Goal: Check status: Check status

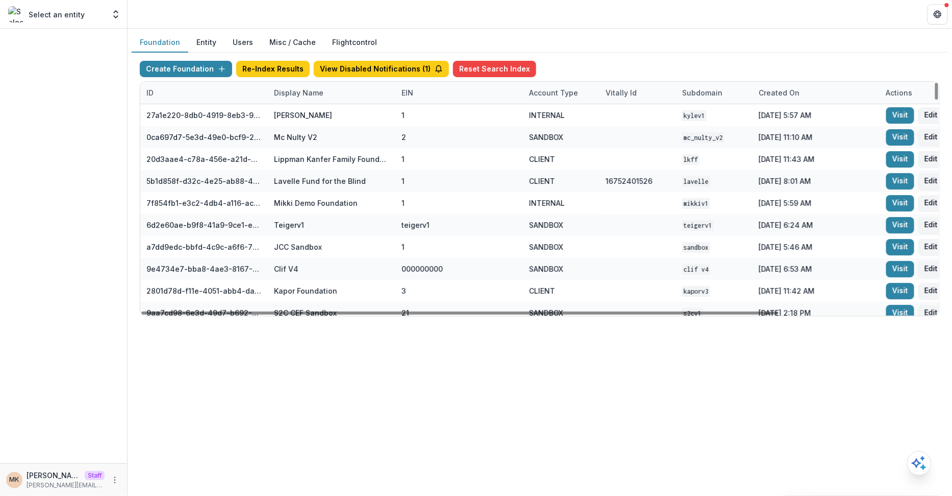
click at [308, 90] on div "Display Name" at bounding box center [299, 92] width 62 height 11
click at [308, 120] on input at bounding box center [330, 115] width 122 height 16
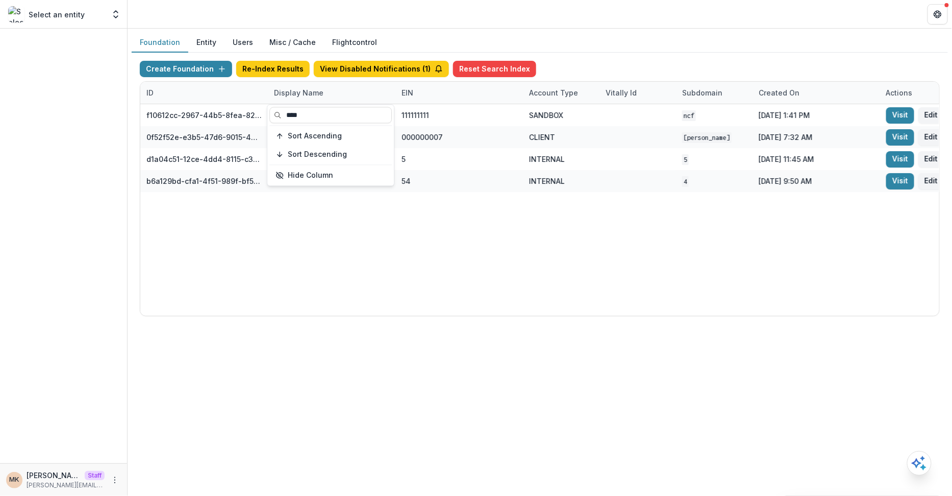
type input "****"
click at [688, 58] on div "Create Foundation Re-Index Results View Disabled Notifications ( 1 ) Reset Sear…" at bounding box center [540, 189] width 817 height 272
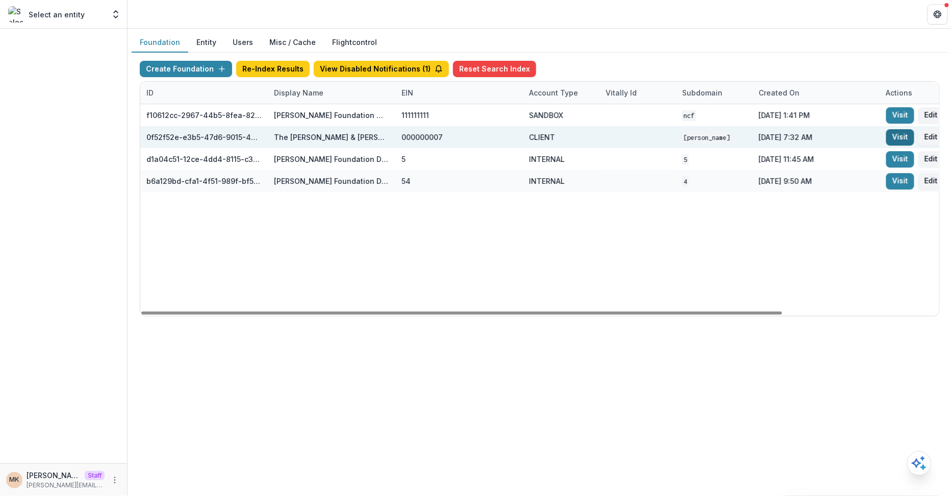
click at [896, 131] on link "Visit" at bounding box center [901, 137] width 28 height 16
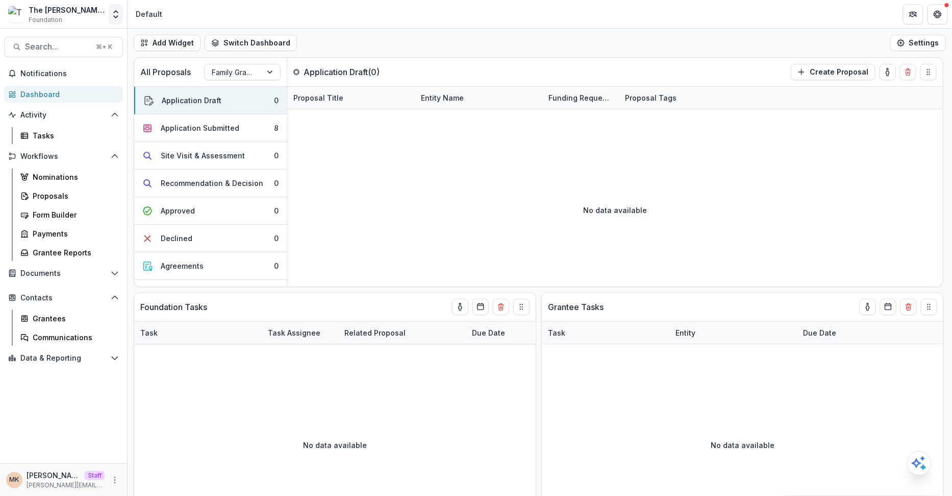
click at [118, 21] on button "Open entity switcher" at bounding box center [116, 14] width 14 height 20
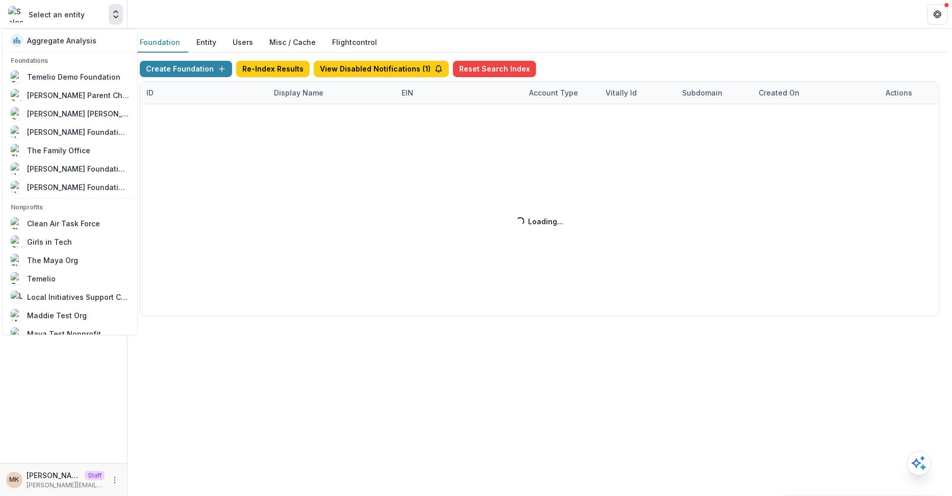
click at [685, 52] on div "Foundation Entity Users Misc / Cache Flightcontrol Create Foundation Re-Index R…" at bounding box center [540, 178] width 817 height 291
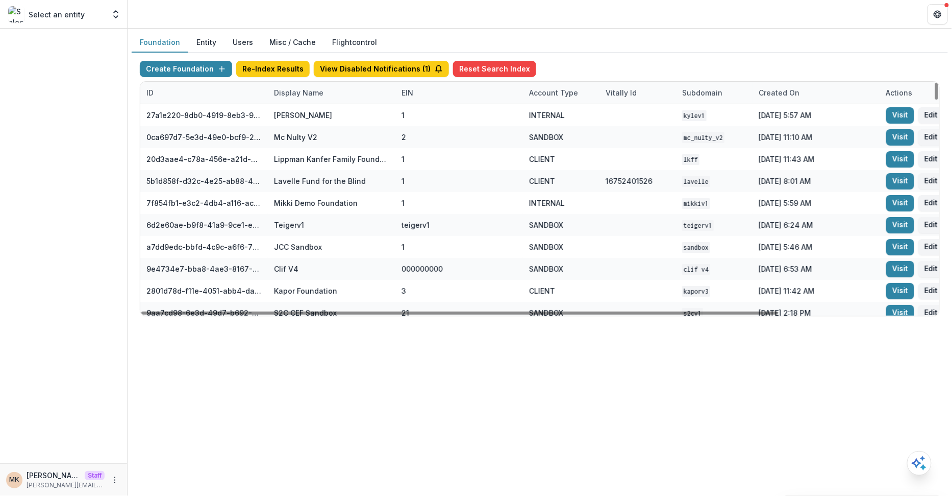
click at [301, 88] on div "Display Name" at bounding box center [299, 92] width 62 height 11
click at [301, 110] on input at bounding box center [330, 115] width 122 height 16
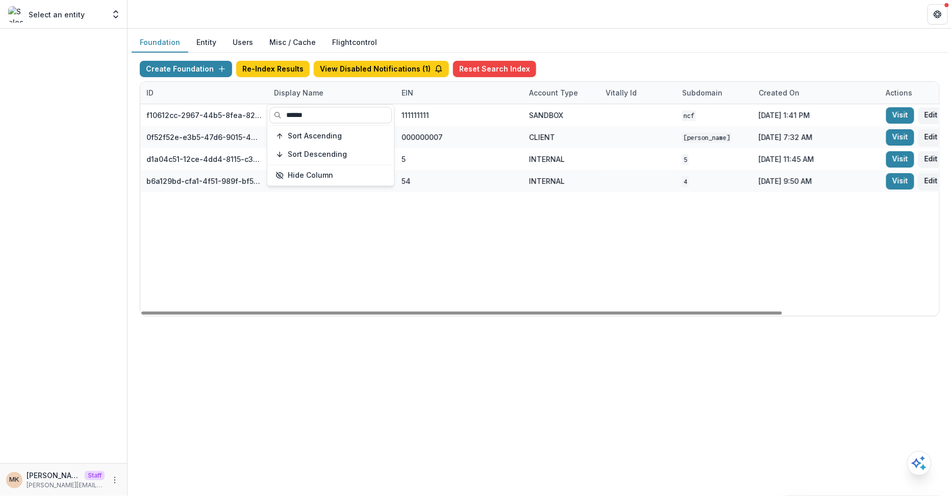
type input "******"
click at [588, 61] on div "Create Foundation Re-Index Results View Disabled Notifications ( 1 ) Reset Sear…" at bounding box center [540, 71] width 800 height 20
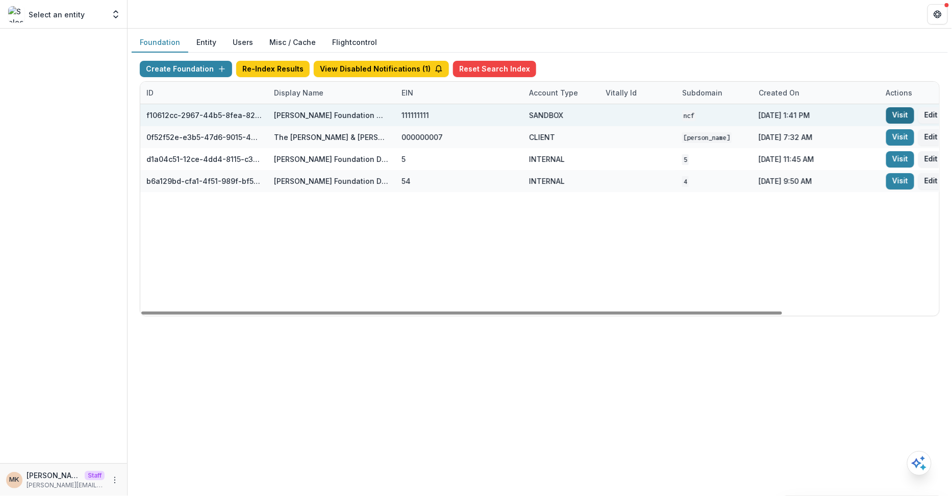
click at [903, 118] on link "Visit" at bounding box center [901, 115] width 28 height 16
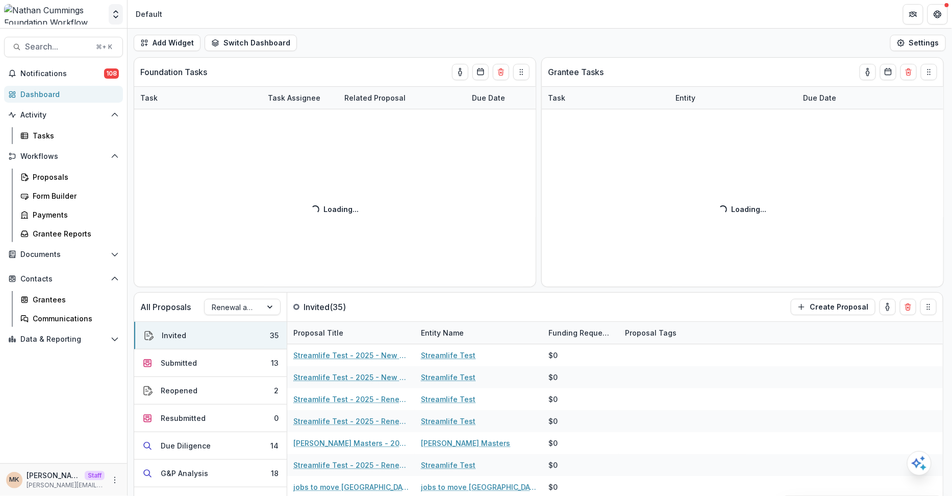
click at [118, 16] on icon "Open entity switcher" at bounding box center [116, 14] width 10 height 10
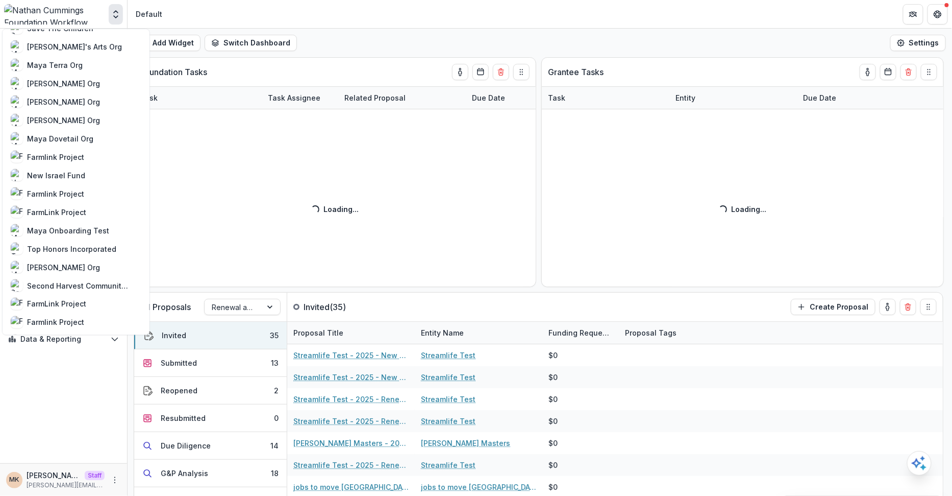
scroll to position [581, 0]
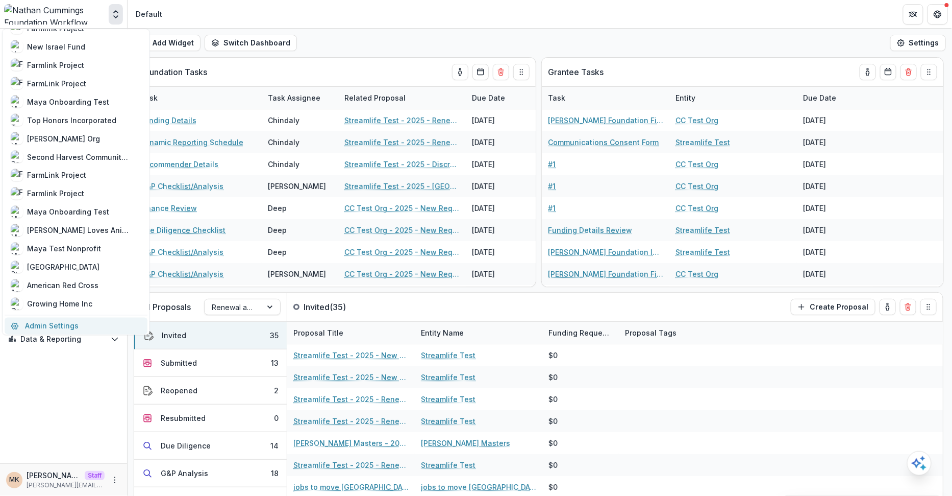
click at [54, 325] on link "Admin Settings" at bounding box center [76, 325] width 143 height 17
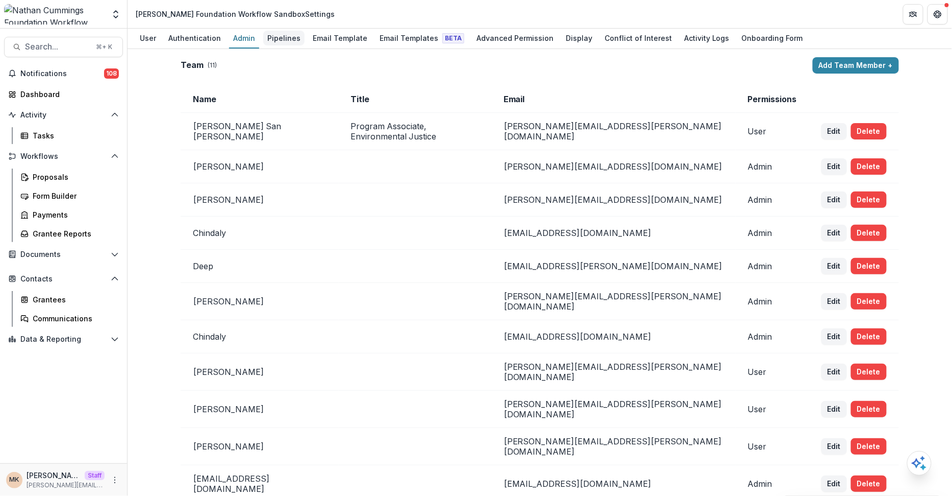
click at [285, 37] on div "Pipelines" at bounding box center [283, 38] width 41 height 15
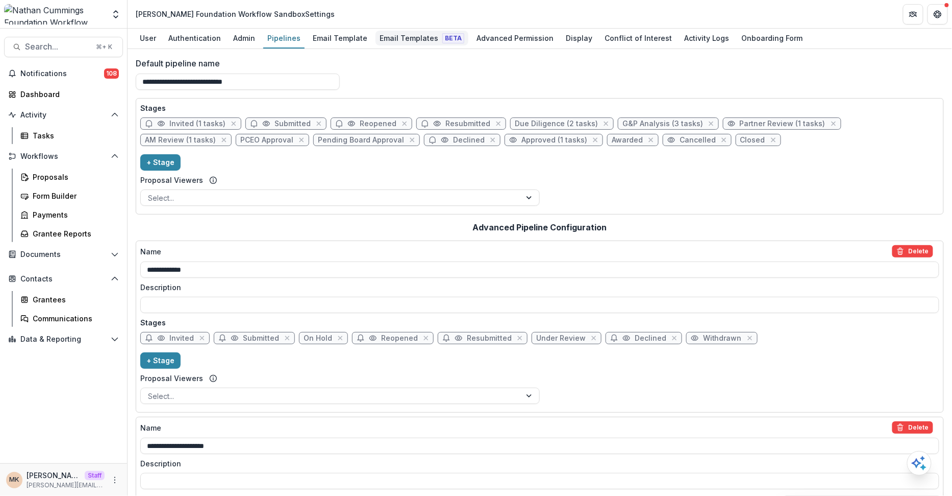
click at [419, 32] on div "Email Templates Beta" at bounding box center [422, 38] width 93 height 15
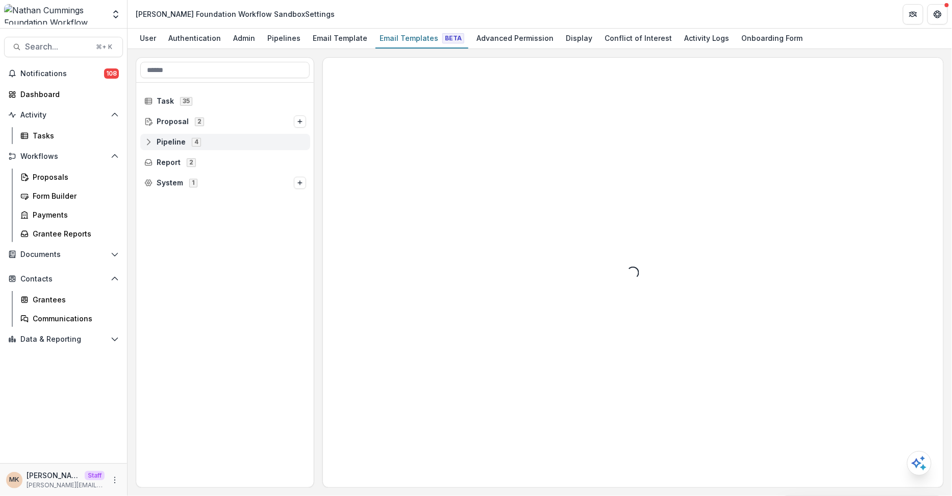
click at [154, 142] on span "Pipeline 4" at bounding box center [225, 141] width 162 height 9
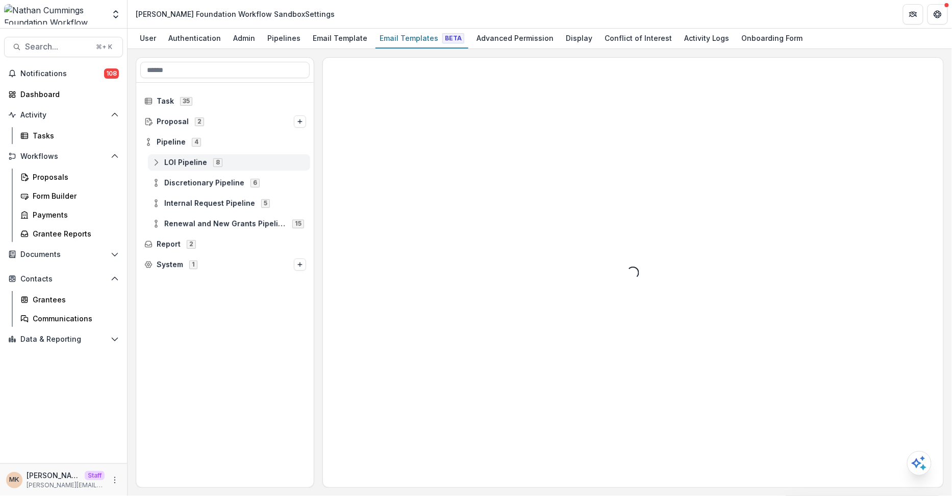
click at [152, 161] on icon at bounding box center [156, 162] width 8 height 8
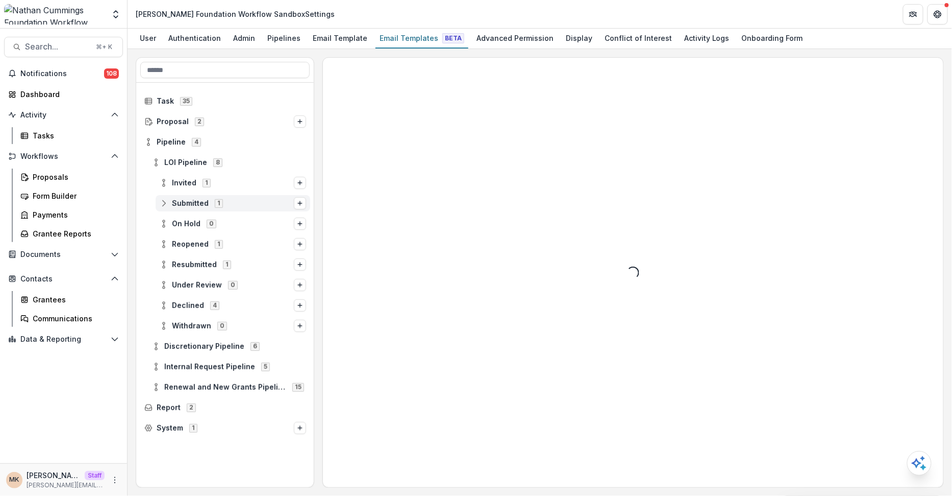
click at [166, 202] on icon at bounding box center [164, 203] width 8 height 8
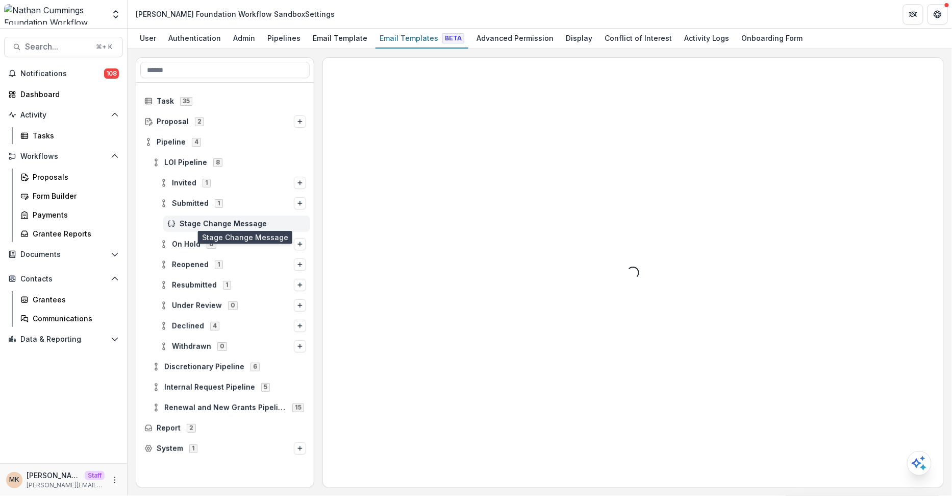
click at [208, 220] on span "Stage Change Message" at bounding box center [243, 223] width 127 height 9
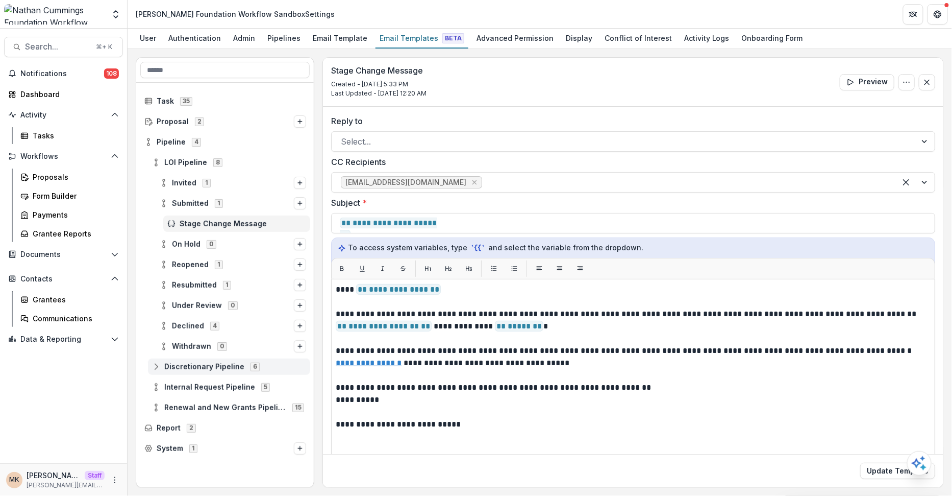
click at [205, 365] on span "Discretionary Pipeline" at bounding box center [204, 366] width 80 height 9
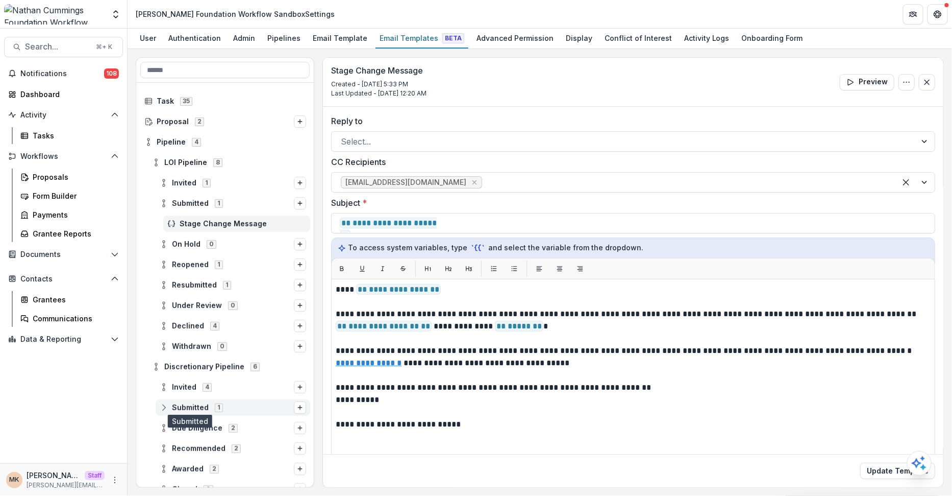
click at [198, 405] on span "Submitted" at bounding box center [190, 407] width 37 height 9
click at [195, 428] on span "Discretionary Application Submitted" at bounding box center [243, 428] width 127 height 9
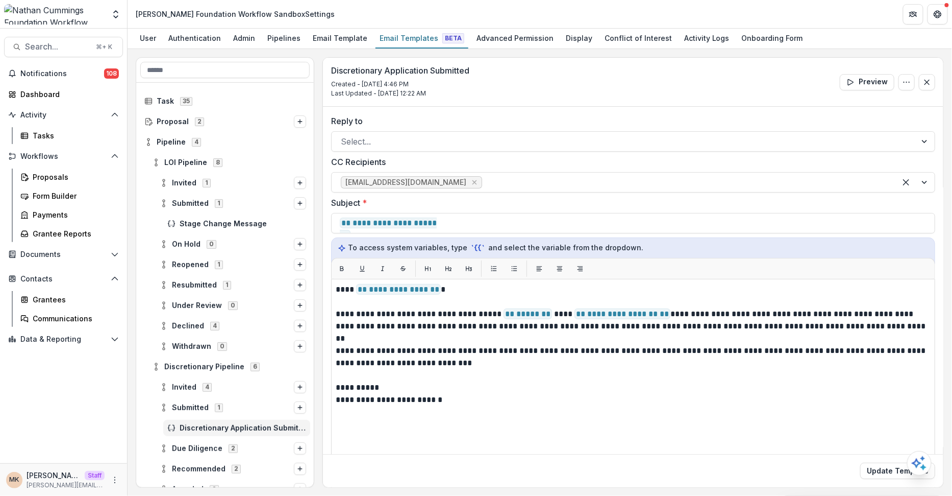
scroll to position [113, 0]
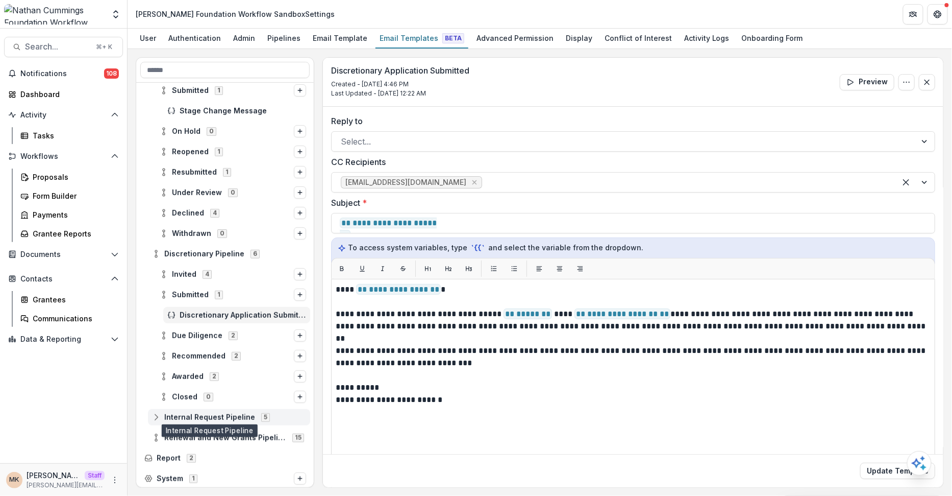
click at [191, 416] on span "Internal Request Pipeline" at bounding box center [209, 417] width 91 height 9
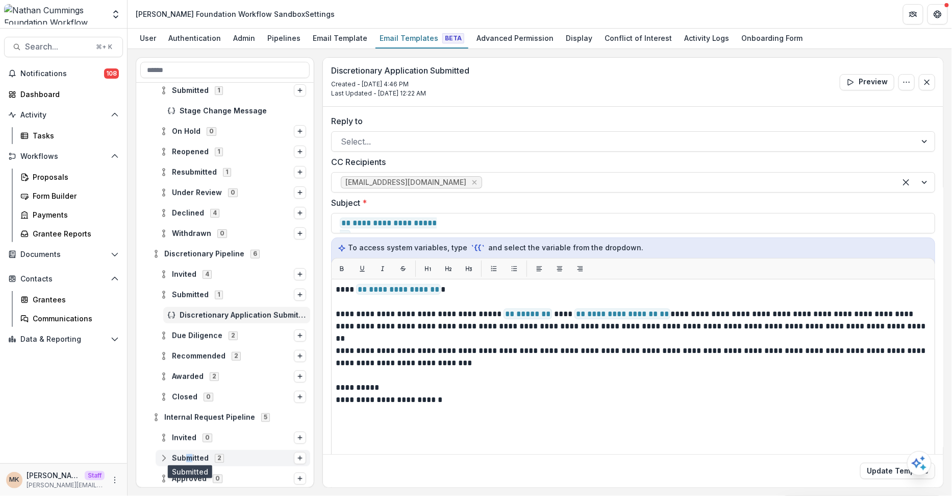
click at [188, 455] on span "Submitted" at bounding box center [190, 458] width 37 height 9
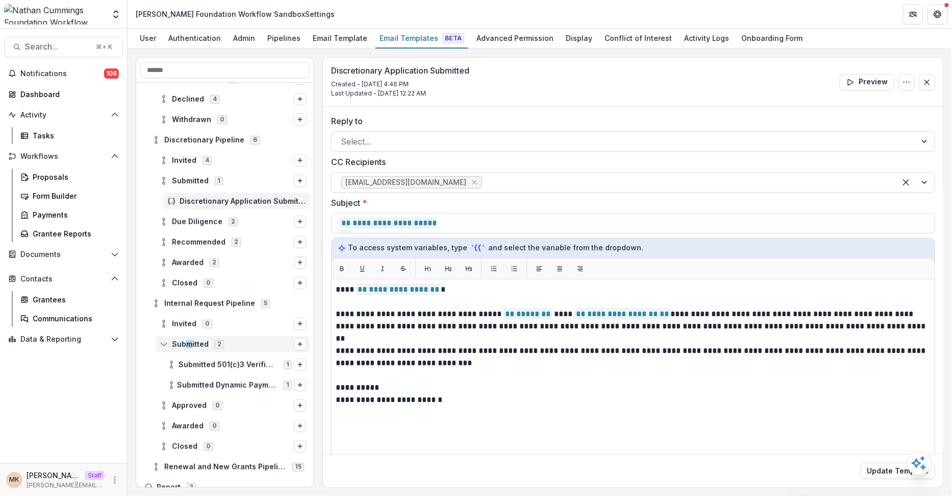
scroll to position [243, 0]
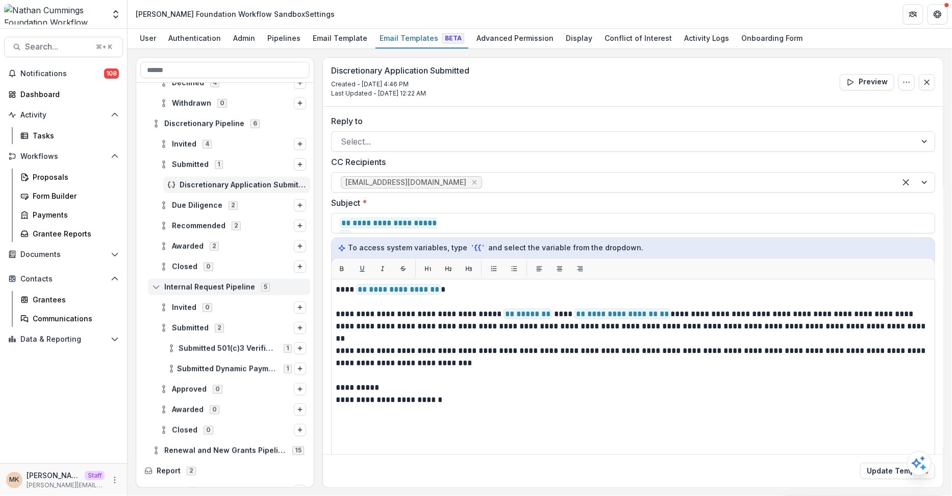
click at [218, 283] on span "Internal Request Pipeline" at bounding box center [209, 287] width 91 height 9
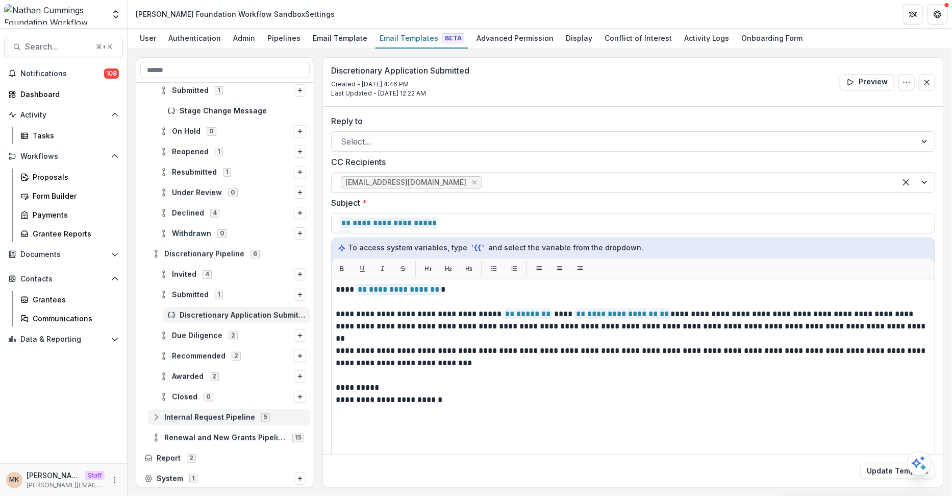
scroll to position [113, 0]
click at [186, 429] on div "Renewal and New Grants Pipeline 15" at bounding box center [229, 437] width 162 height 16
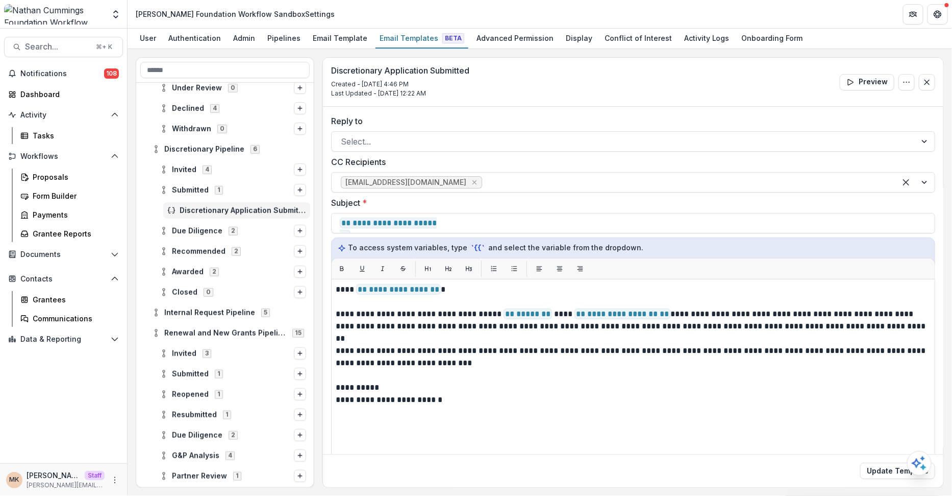
scroll to position [233, 0]
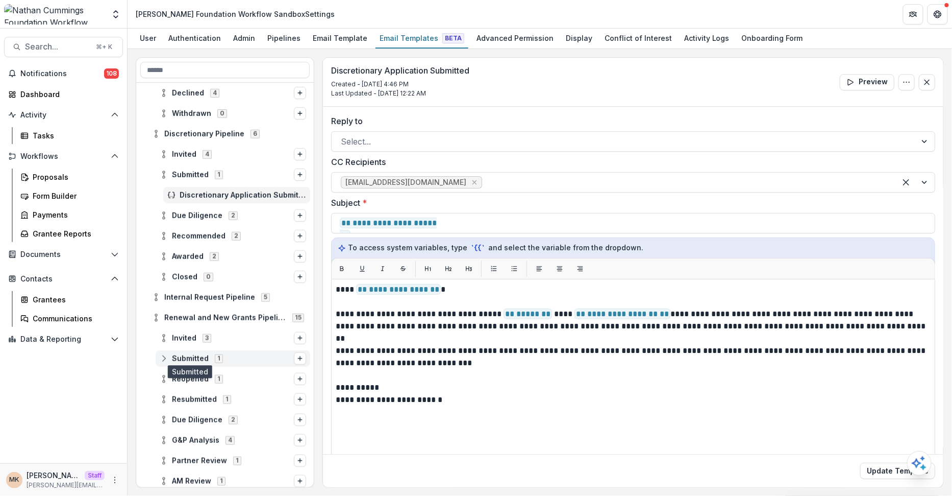
click at [193, 358] on span "Submitted" at bounding box center [190, 358] width 37 height 9
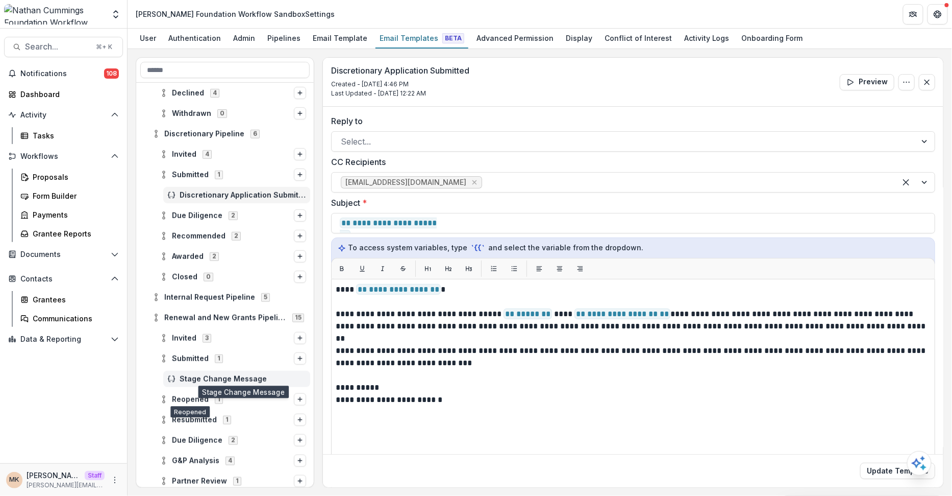
click at [202, 377] on span "Stage Change Message" at bounding box center [243, 379] width 127 height 9
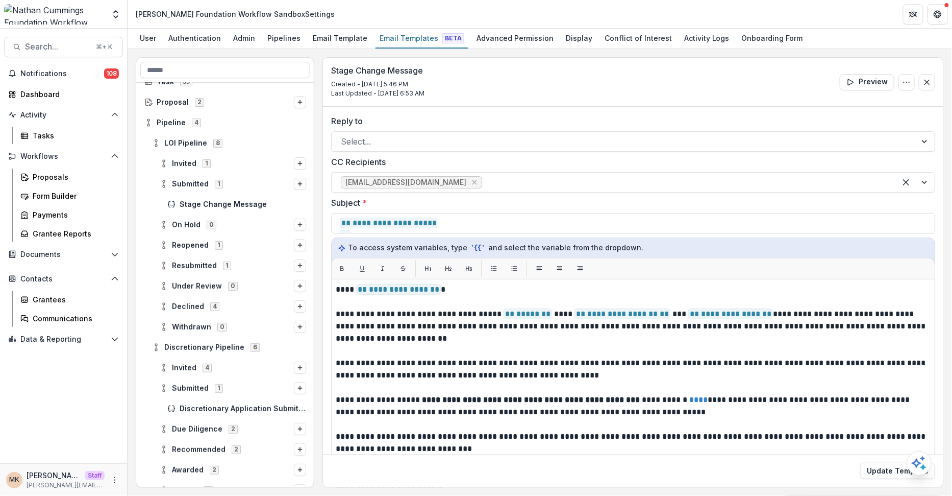
scroll to position [20, 0]
click at [53, 45] on span "Search..." at bounding box center [57, 47] width 65 height 10
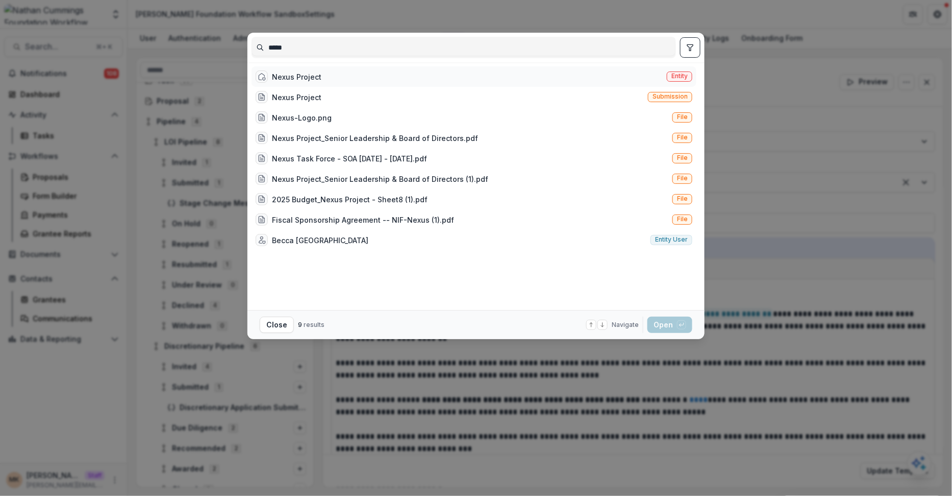
type input "*****"
click at [325, 77] on div "Nexus Project Entity" at bounding box center [474, 76] width 445 height 20
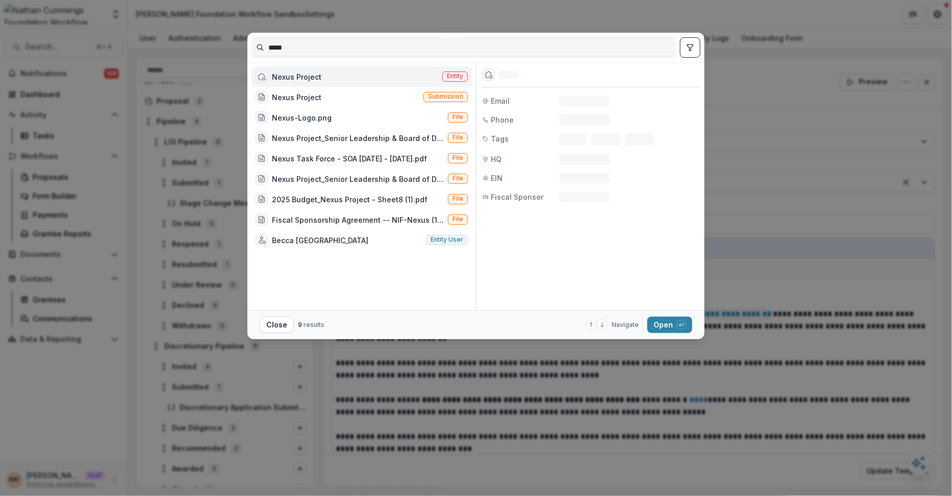
click at [325, 77] on div "Nexus Project Entity" at bounding box center [362, 76] width 220 height 20
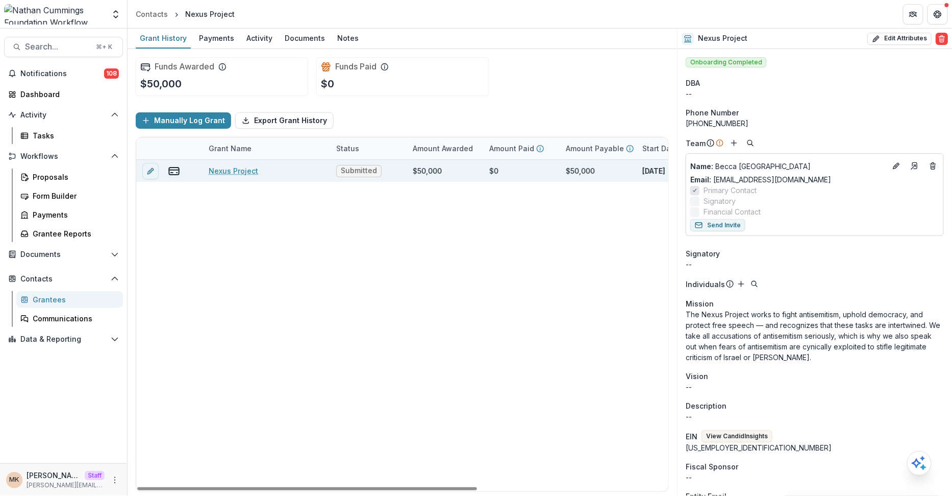
click at [228, 167] on link "Nexus Project" at bounding box center [234, 170] width 50 height 11
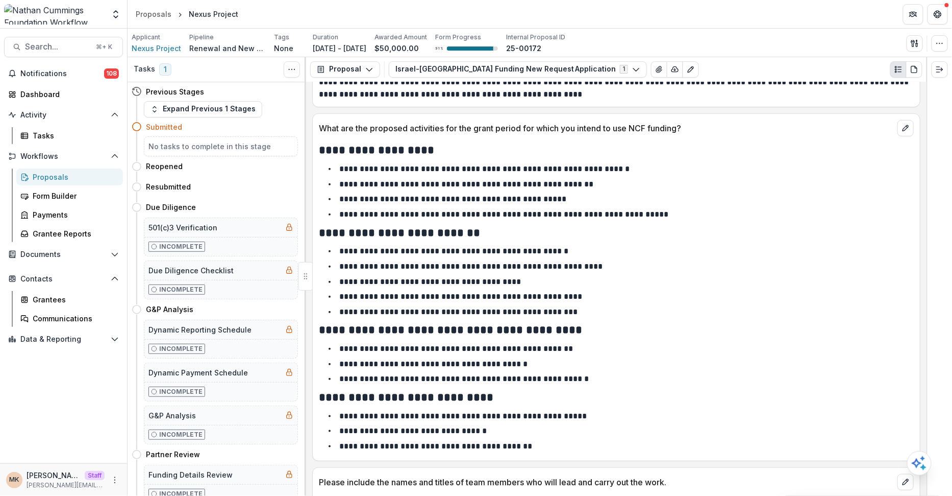
scroll to position [1783, 0]
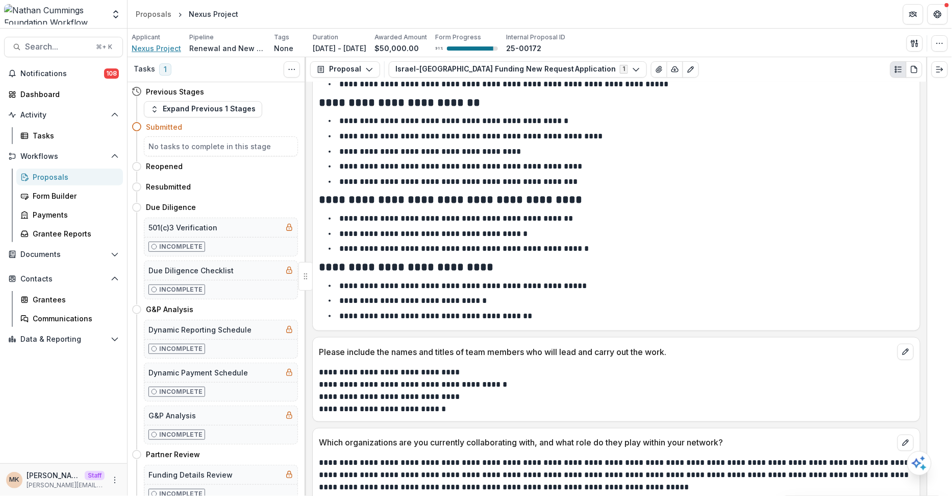
click at [170, 45] on span "Nexus Project" at bounding box center [157, 48] width 50 height 11
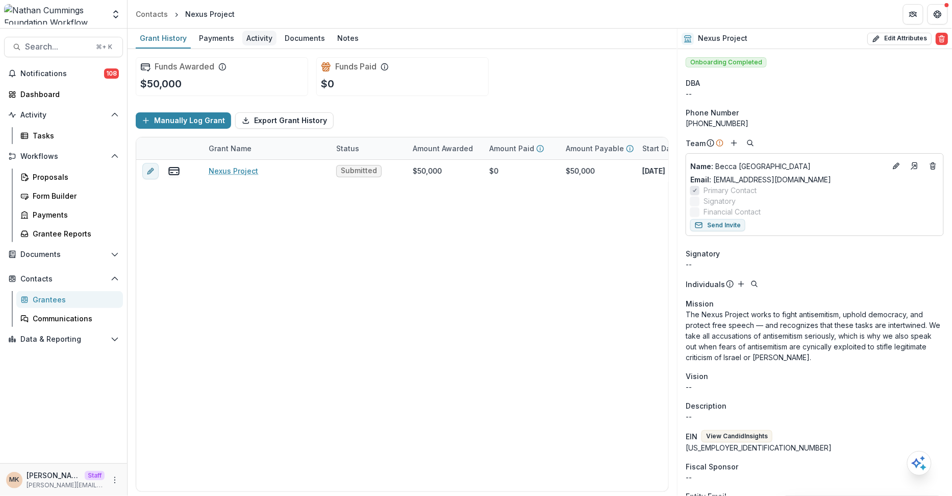
click at [251, 41] on div "Activity" at bounding box center [259, 38] width 34 height 15
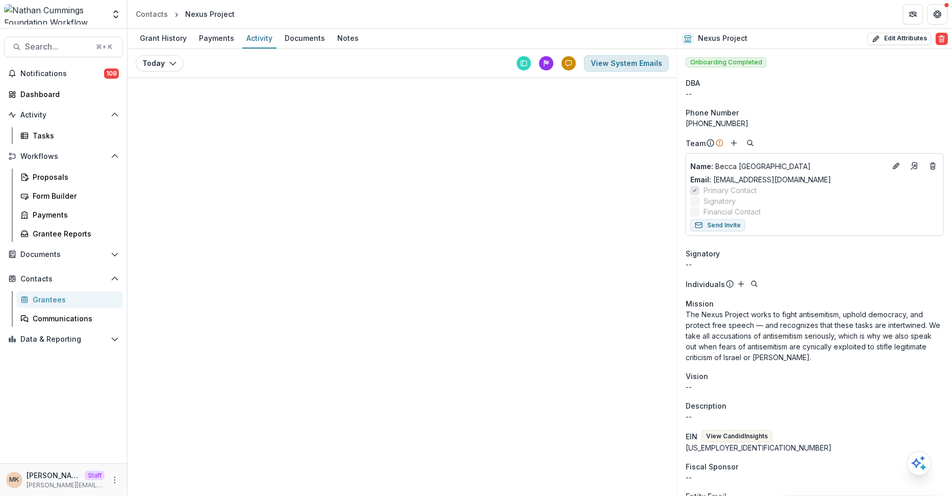
click at [609, 60] on button "View System Emails" at bounding box center [626, 63] width 85 height 16
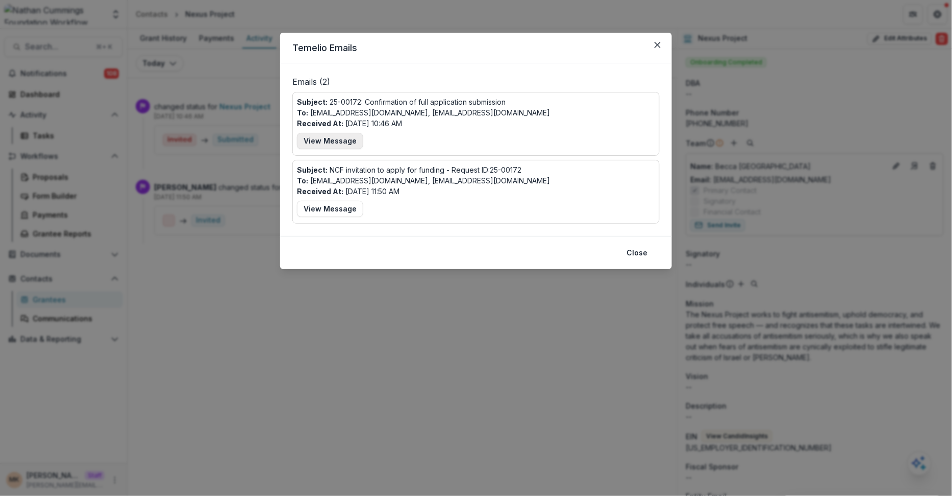
click at [311, 143] on button "View Message" at bounding box center [330, 141] width 66 height 16
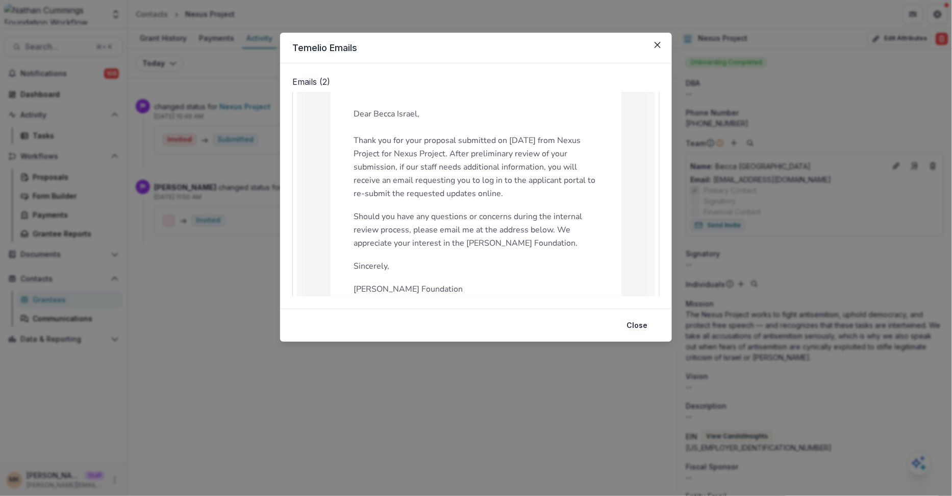
scroll to position [87, 0]
click at [236, 313] on div "Temelio Emails Emails ( 2 ) Subject: 25-00172: Confirmation of full application…" at bounding box center [476, 248] width 952 height 496
